Goal: Find specific page/section: Find specific page/section

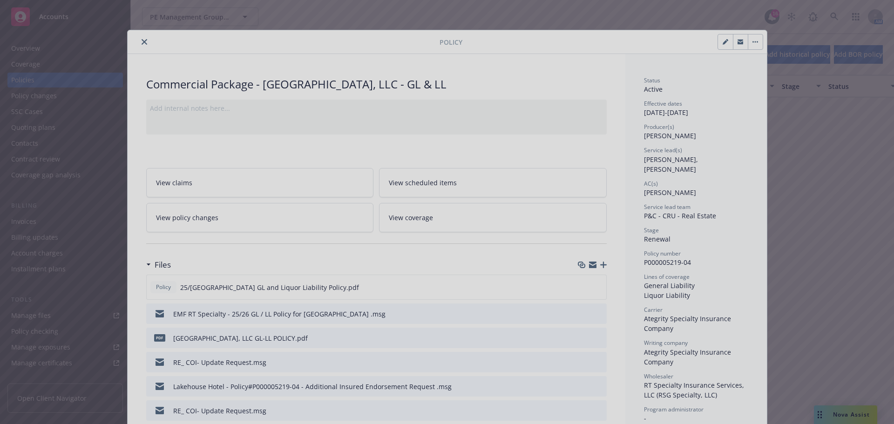
scroll to position [1211, 0]
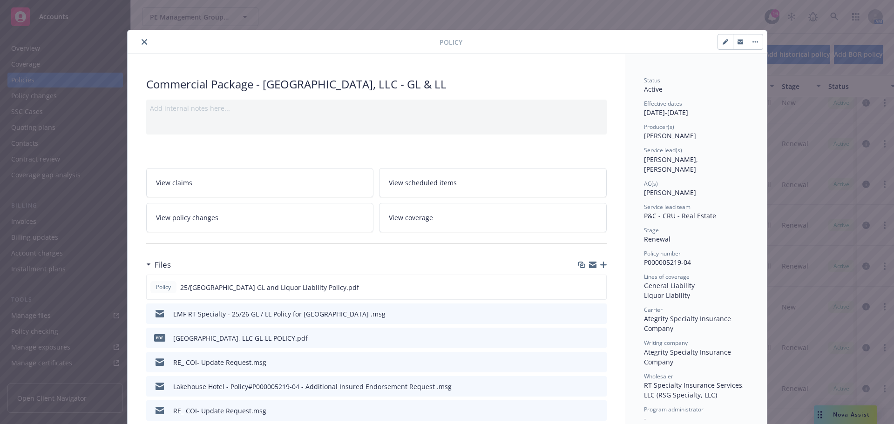
click at [142, 39] on icon "close" at bounding box center [145, 42] width 6 height 6
